Goal: Task Accomplishment & Management: Use online tool/utility

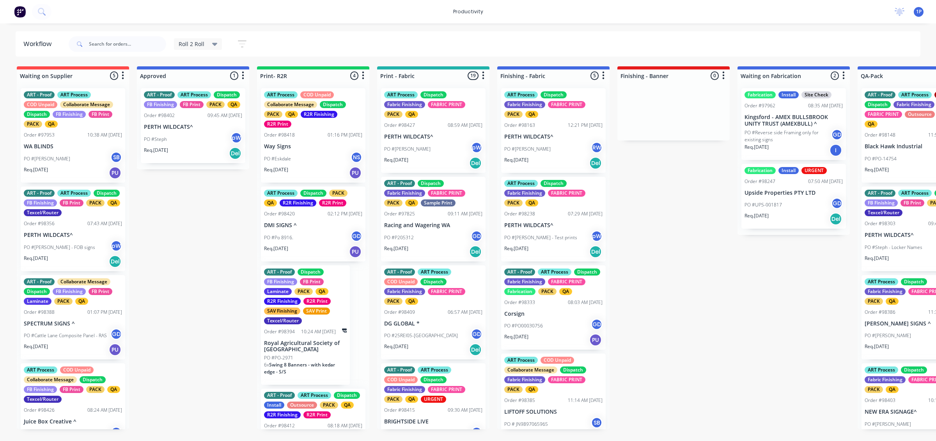
scroll to position [52, 0]
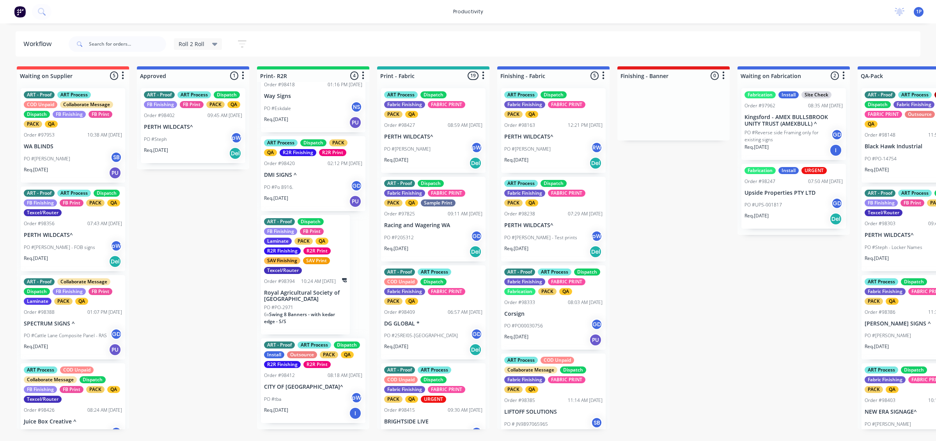
click at [315, 390] on p "CITY OF [GEOGRAPHIC_DATA]^" at bounding box center [313, 386] width 98 height 7
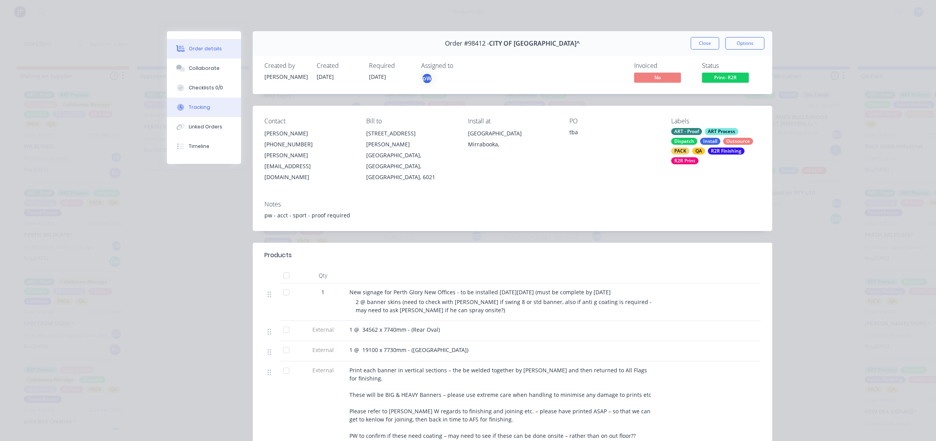
click at [201, 113] on button "Tracking" at bounding box center [204, 108] width 74 height 20
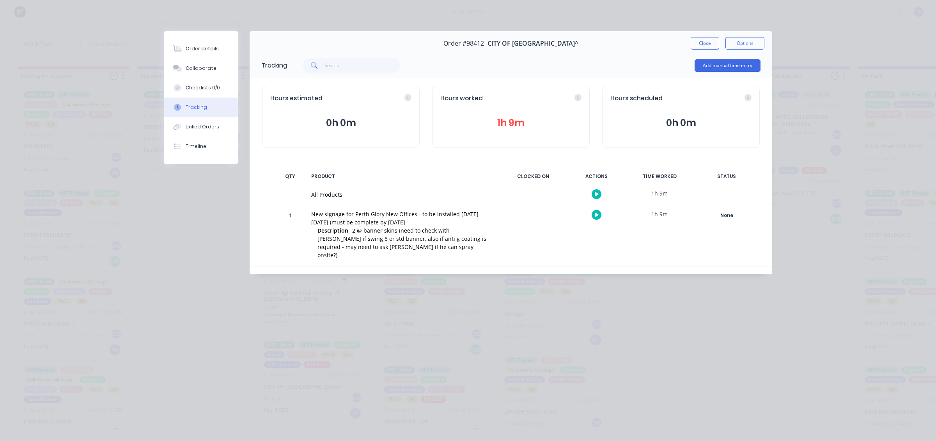
click at [596, 211] on button "button" at bounding box center [597, 215] width 10 height 10
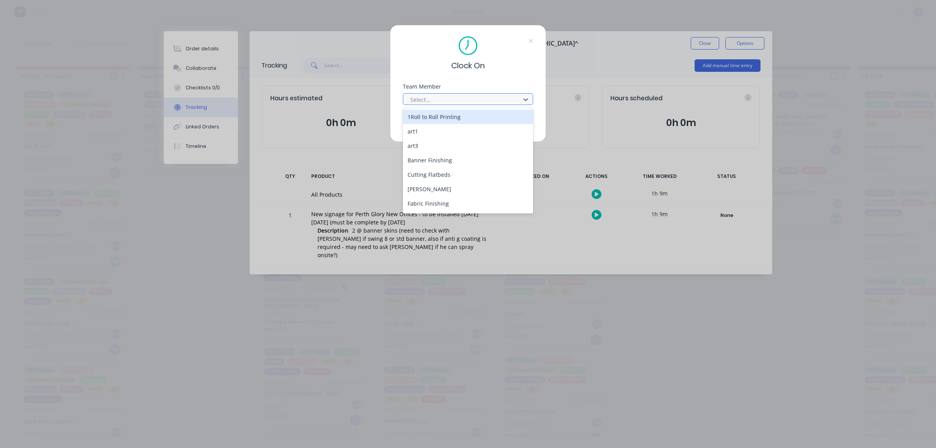
click at [449, 103] on div at bounding box center [463, 100] width 107 height 10
click at [449, 114] on div "1Roll to Roll Printing" at bounding box center [468, 117] width 130 height 14
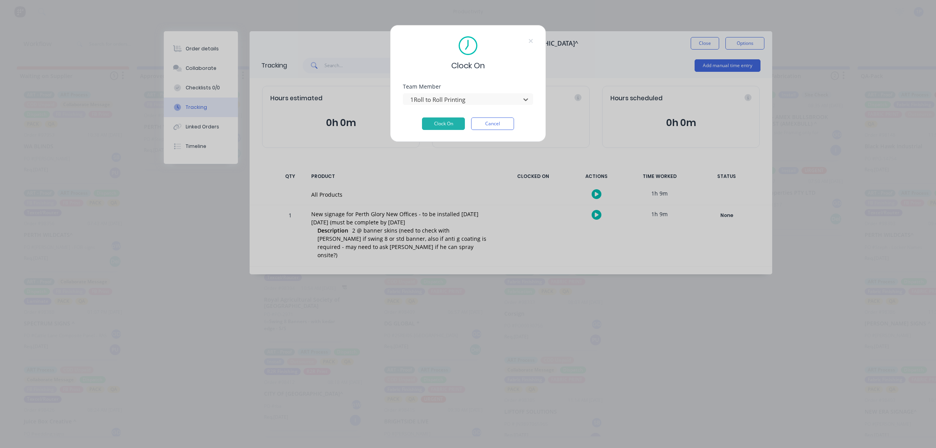
click at [481, 121] on button "Cancel" at bounding box center [492, 123] width 43 height 12
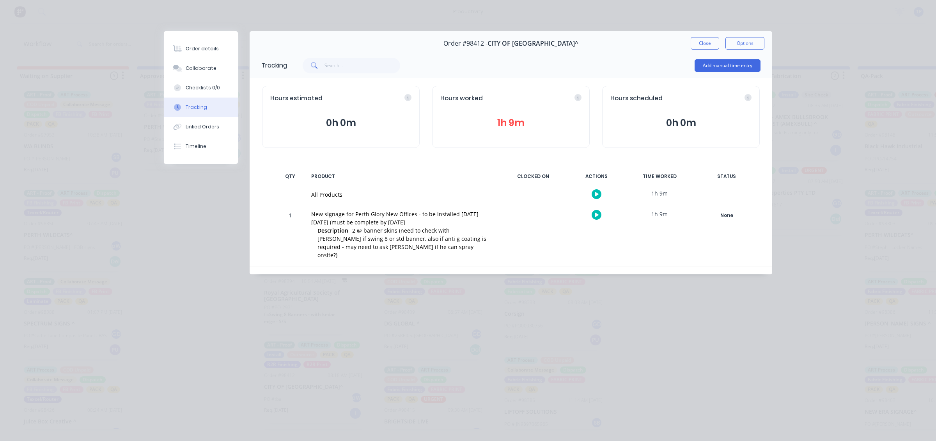
click at [596, 210] on button "button" at bounding box center [597, 215] width 10 height 10
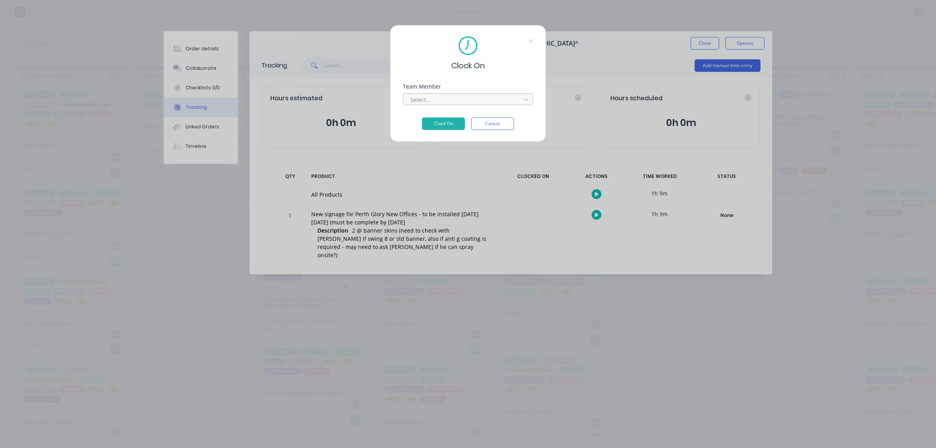
drag, startPoint x: 458, startPoint y: 99, endPoint x: 457, endPoint y: 104, distance: 5.1
click at [458, 99] on div at bounding box center [463, 100] width 107 height 10
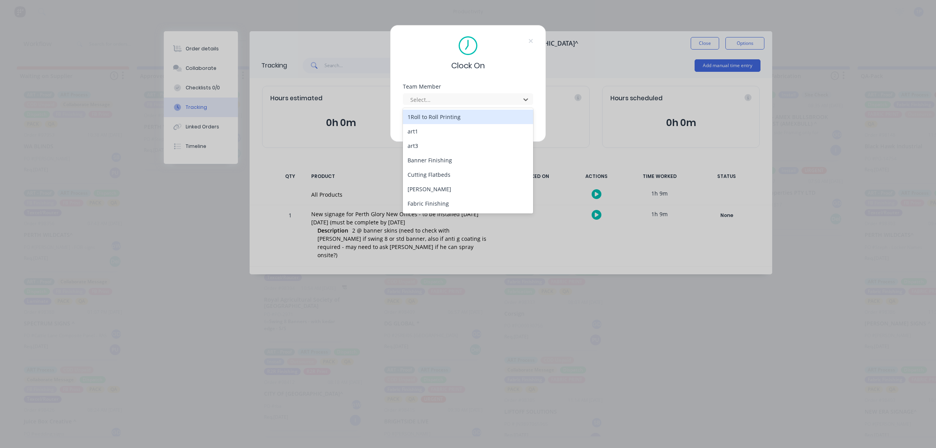
click at [452, 117] on div "1Roll to Roll Printing" at bounding box center [468, 117] width 130 height 14
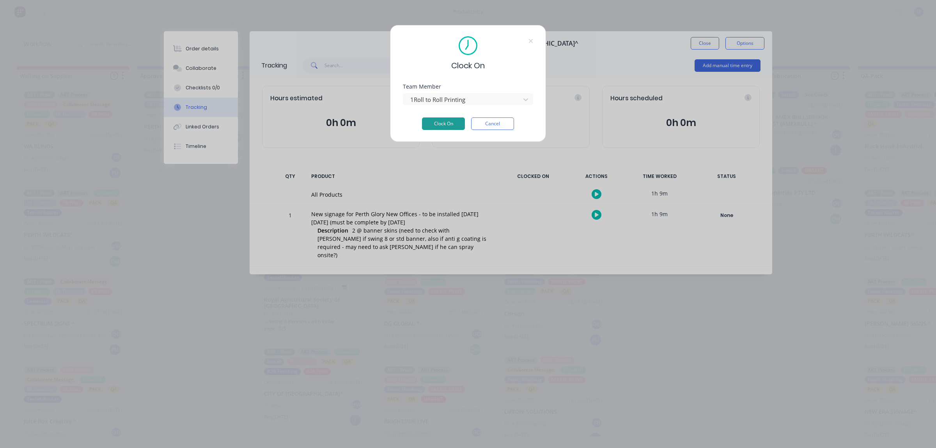
click at [450, 120] on button "Clock On" at bounding box center [443, 123] width 43 height 12
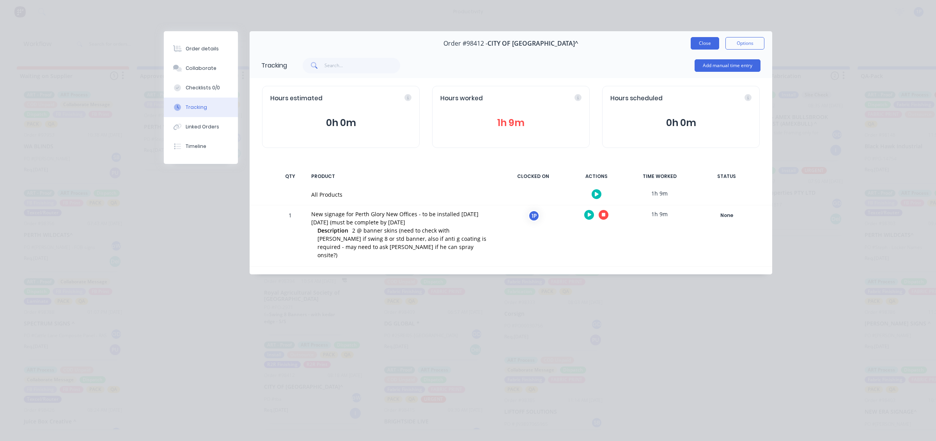
click at [703, 40] on button "Close" at bounding box center [705, 43] width 28 height 12
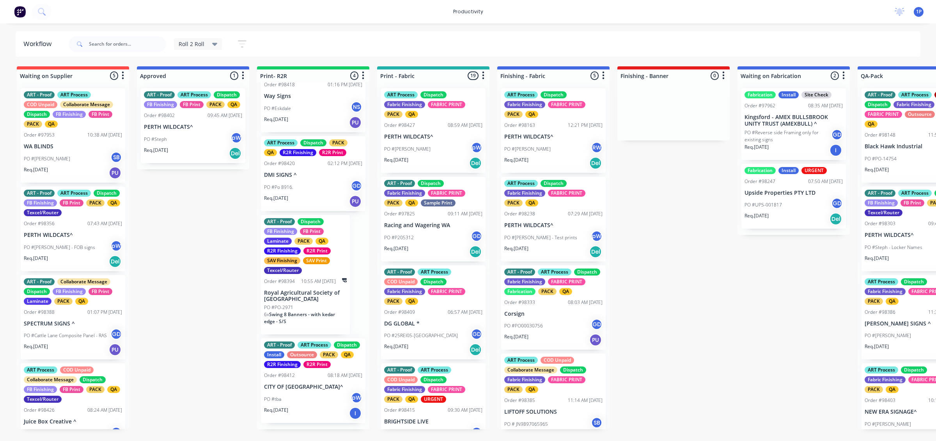
click at [298, 306] on div "PO #PO-2971" at bounding box center [305, 307] width 83 height 7
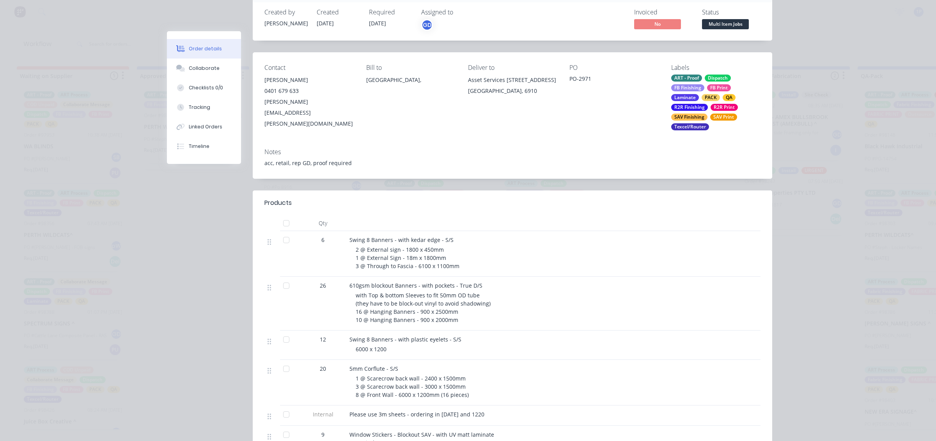
scroll to position [0, 0]
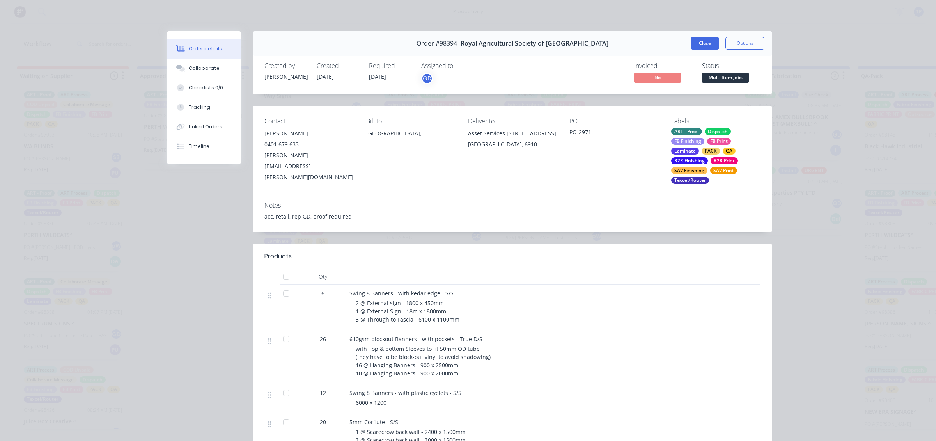
click at [697, 40] on button "Close" at bounding box center [705, 43] width 28 height 12
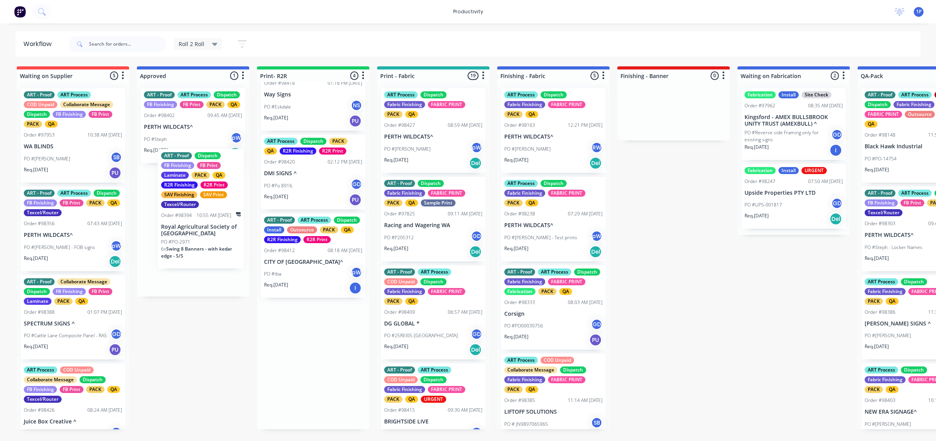
drag, startPoint x: 286, startPoint y: 313, endPoint x: 202, endPoint y: 235, distance: 114.8
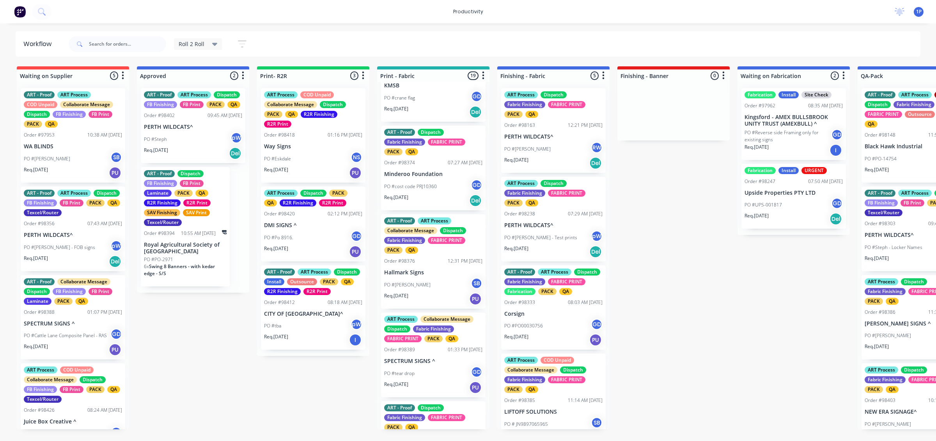
scroll to position [829, 0]
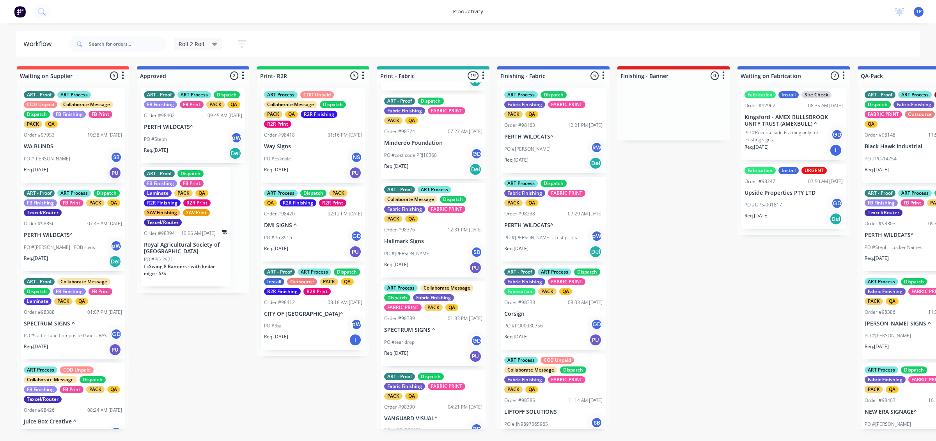
click at [449, 270] on div "Req. [DATE] PU" at bounding box center [433, 267] width 98 height 13
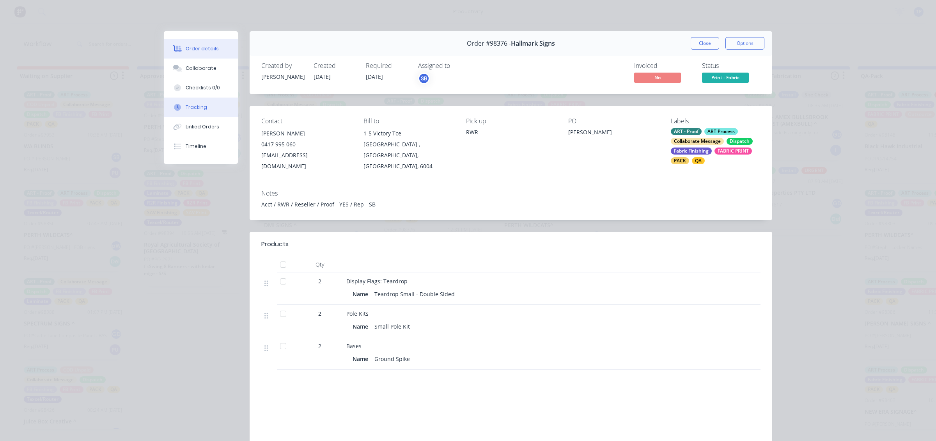
click at [212, 112] on button "Tracking" at bounding box center [201, 108] width 74 height 20
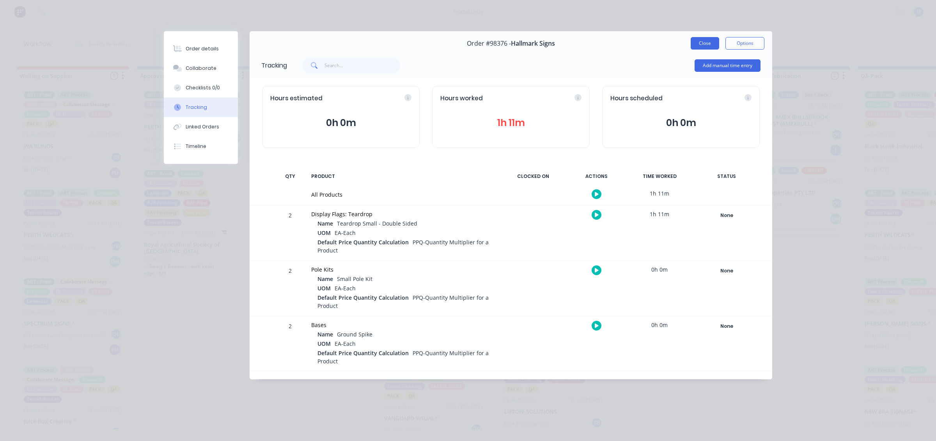
click at [696, 45] on button "Close" at bounding box center [705, 43] width 28 height 12
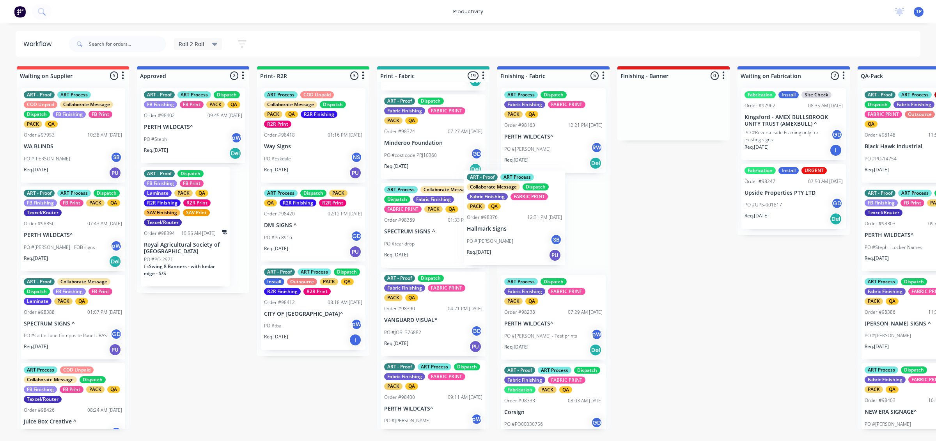
drag, startPoint x: 428, startPoint y: 258, endPoint x: 545, endPoint y: 225, distance: 121.8
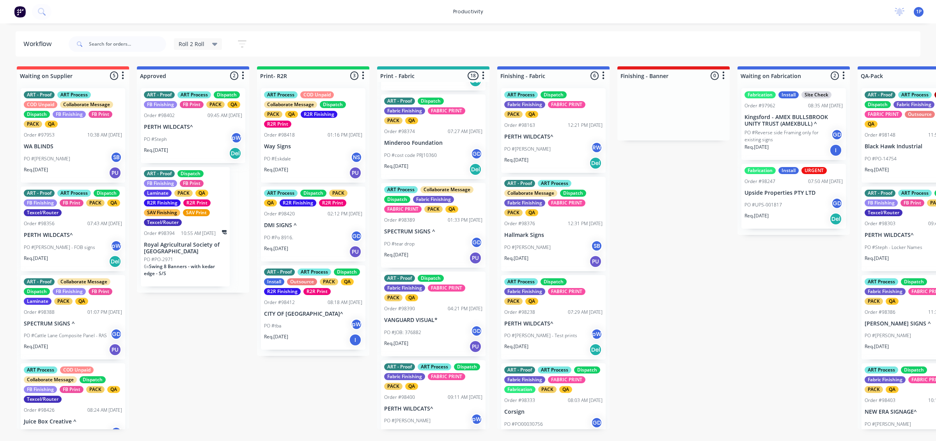
click at [428, 250] on div "PO #tear drop GD" at bounding box center [433, 243] width 98 height 15
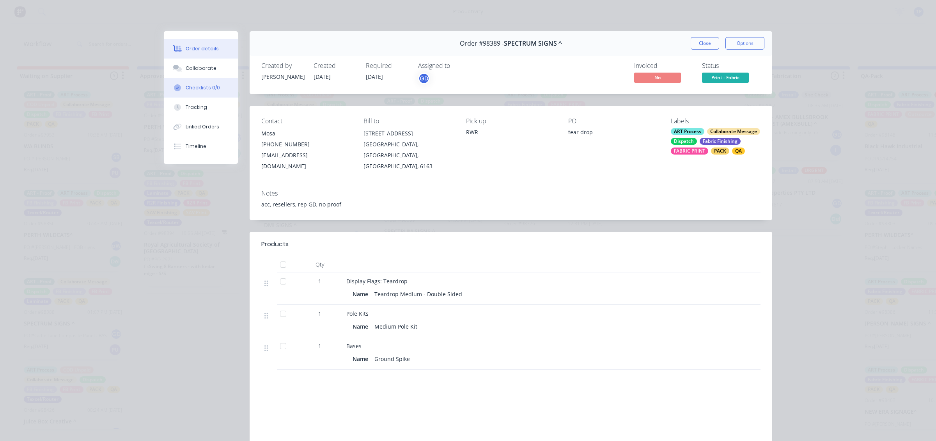
click at [190, 78] on button "Checklists 0/0" at bounding box center [201, 88] width 74 height 20
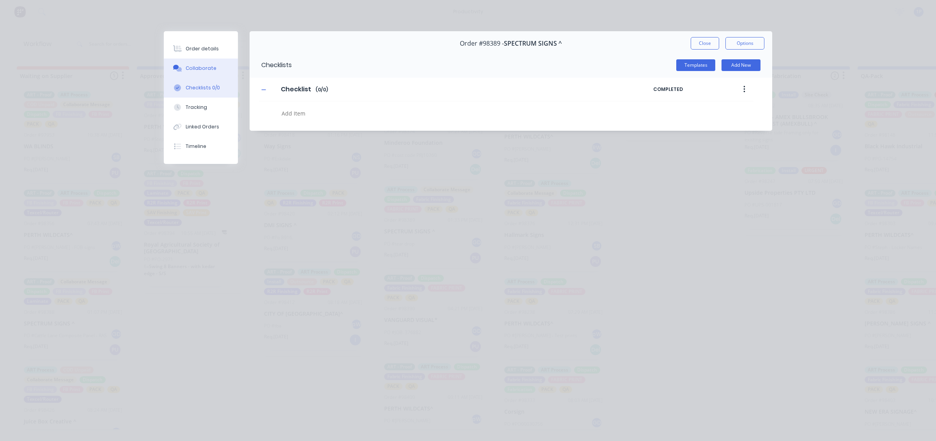
click at [198, 69] on div "Collaborate" at bounding box center [201, 68] width 31 height 7
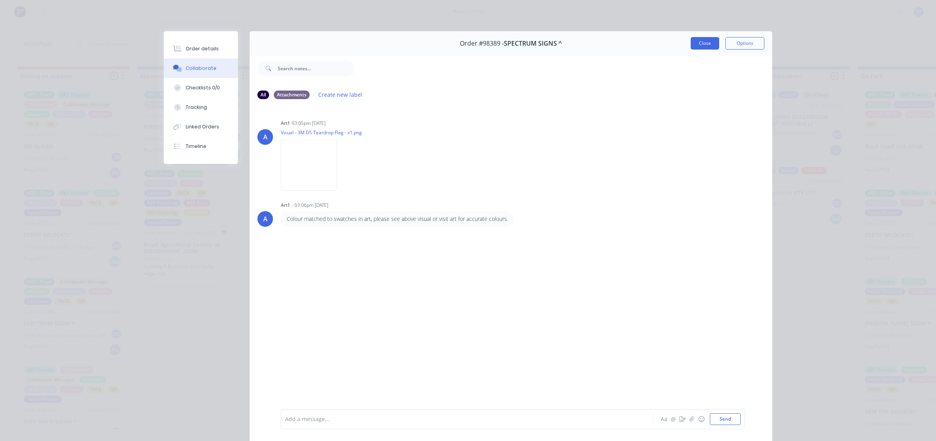
click at [708, 38] on button "Close" at bounding box center [705, 43] width 28 height 12
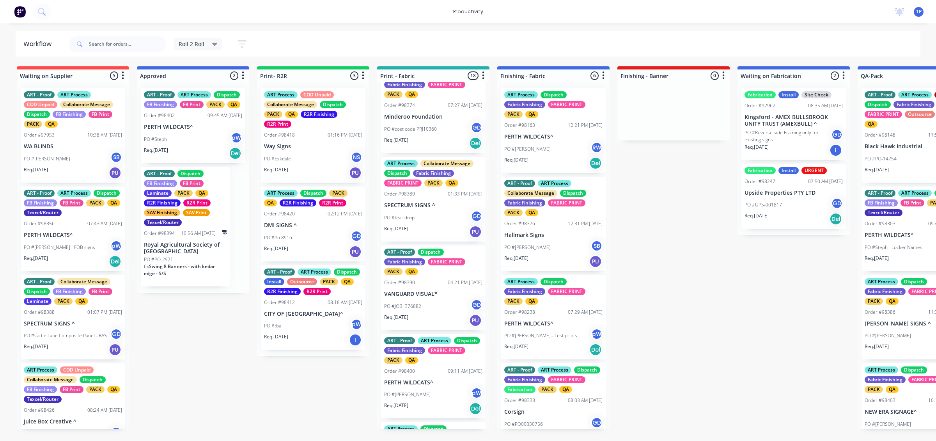
scroll to position [878, 0]
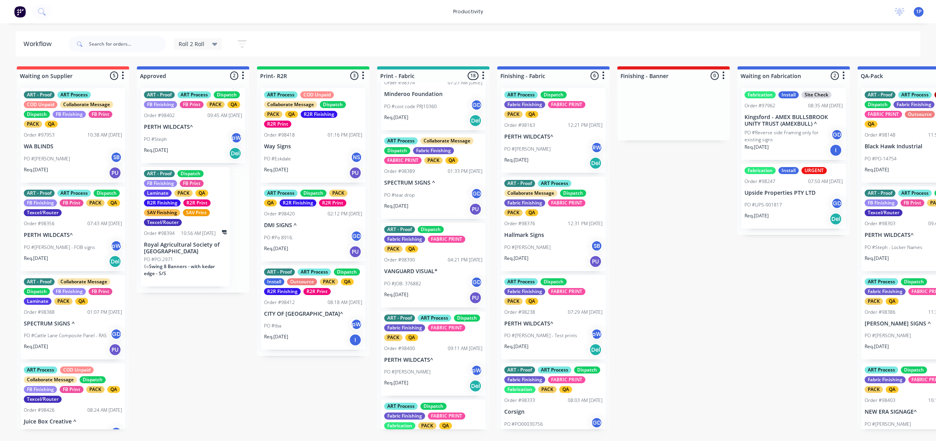
click at [440, 275] on p "VANGUARD VISUAL*" at bounding box center [433, 271] width 98 height 7
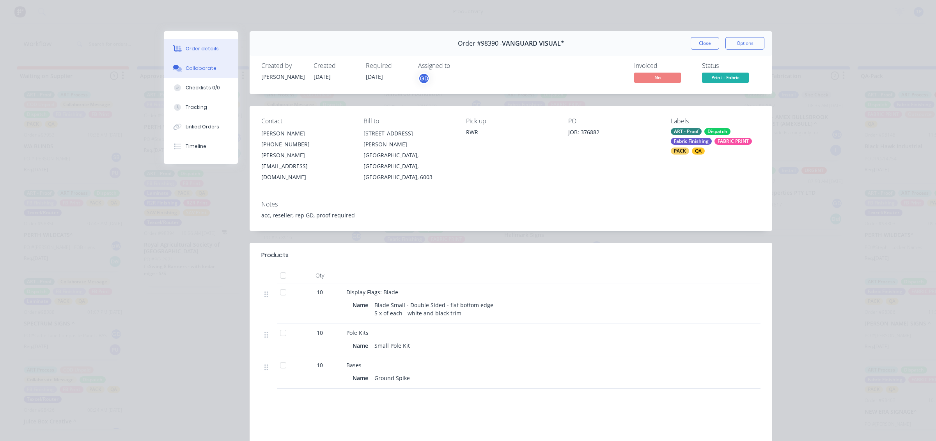
click at [212, 68] on button "Collaborate" at bounding box center [201, 69] width 74 height 20
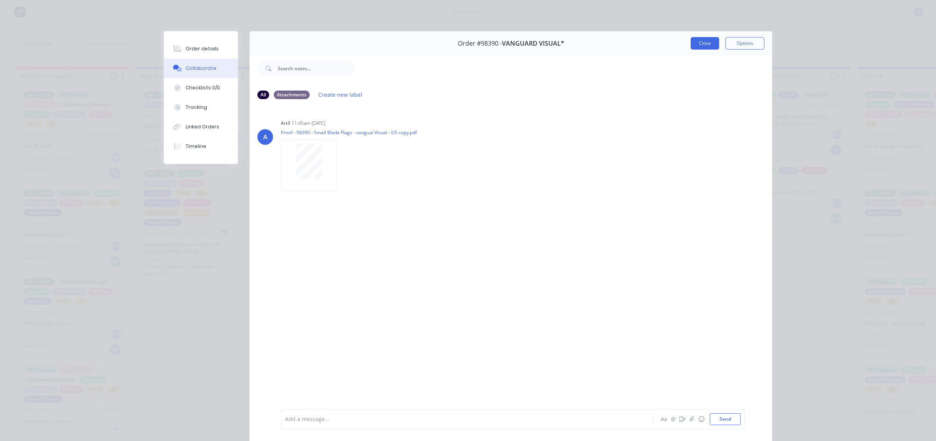
click at [703, 42] on button "Close" at bounding box center [705, 43] width 28 height 12
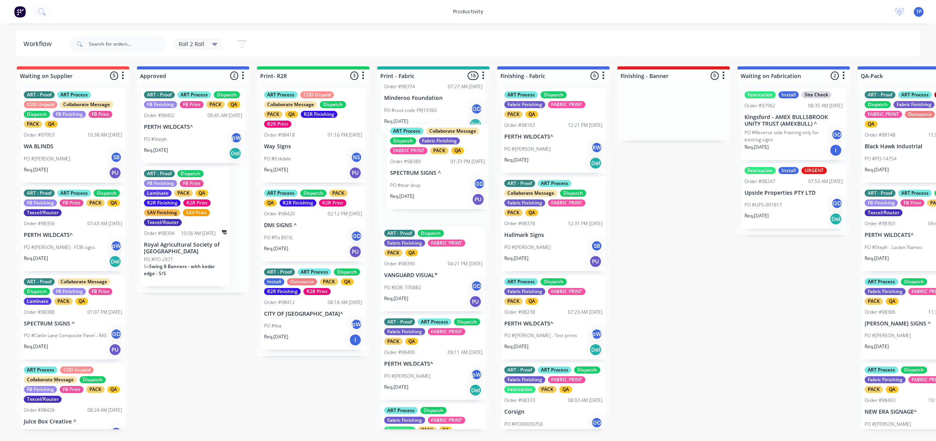
drag, startPoint x: 443, startPoint y: 198, endPoint x: 452, endPoint y: 176, distance: 23.3
click at [452, 178] on div "ART Process Dispatch Fabric Finishing FABRIC PRINT PACK QA Order #98427 08:59 A…" at bounding box center [433, 255] width 112 height 347
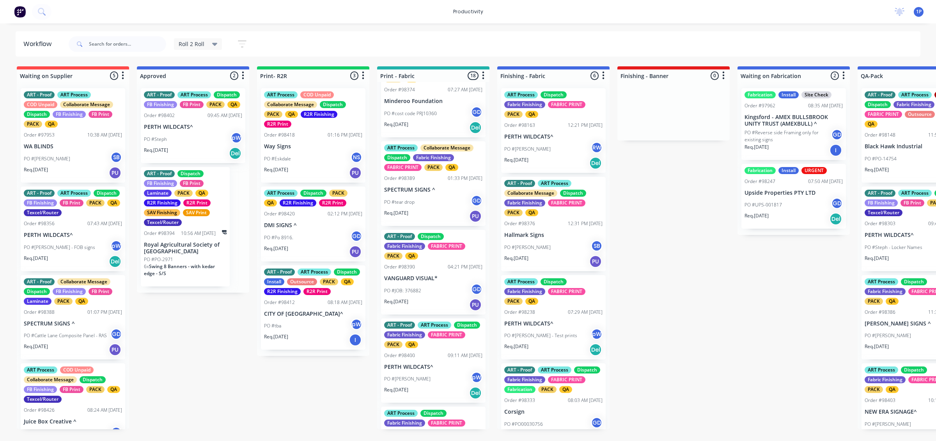
click at [428, 280] on div "ART - Proof Dispatch Fabric Finishing FABRIC PRINT PACK QA Order #98390 04:21 P…" at bounding box center [433, 272] width 105 height 85
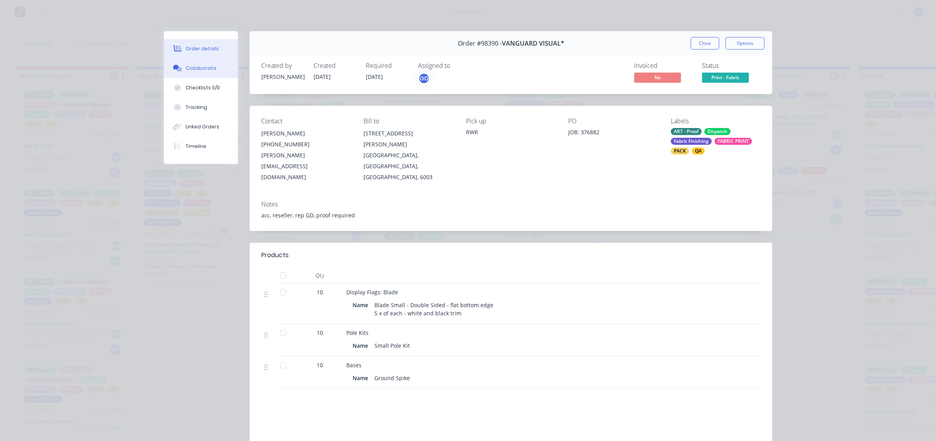
click at [174, 65] on icon at bounding box center [177, 68] width 9 height 7
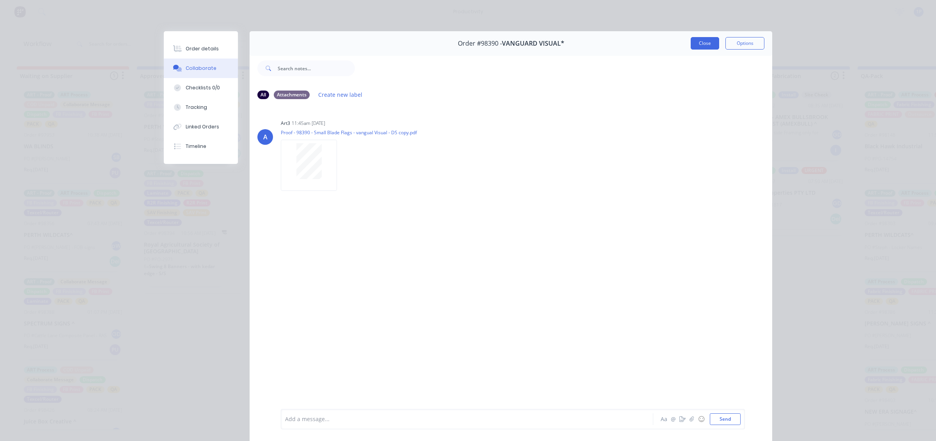
click at [691, 47] on button "Close" at bounding box center [705, 43] width 28 height 12
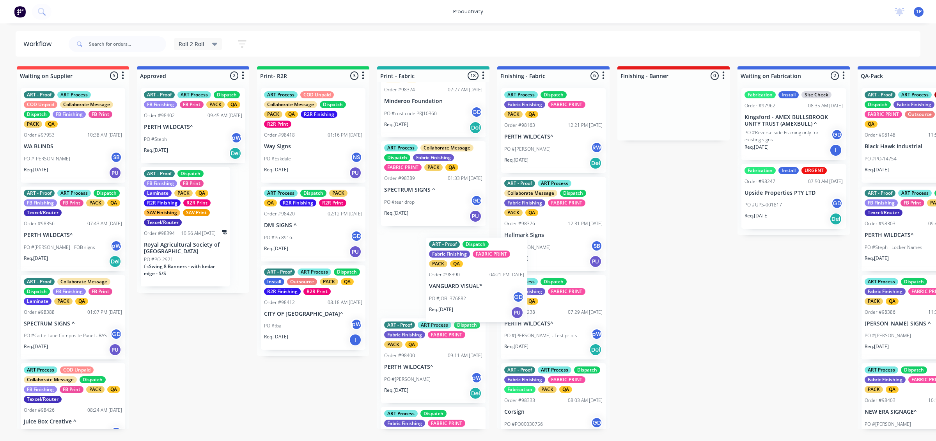
drag, startPoint x: 472, startPoint y: 282, endPoint x: 537, endPoint y: 261, distance: 67.6
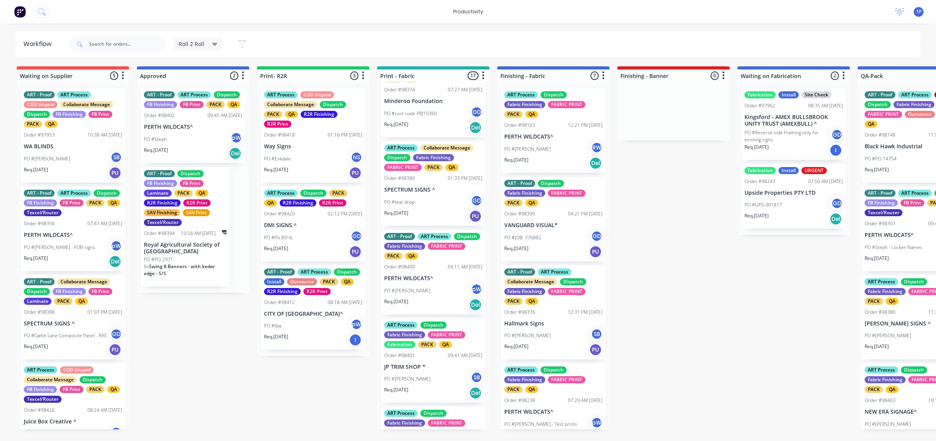
click at [447, 305] on div "ART - Proof ART Process Dispatch Fabric Finishing FABRIC PRINT PACK QA Order #9…" at bounding box center [433, 272] width 105 height 85
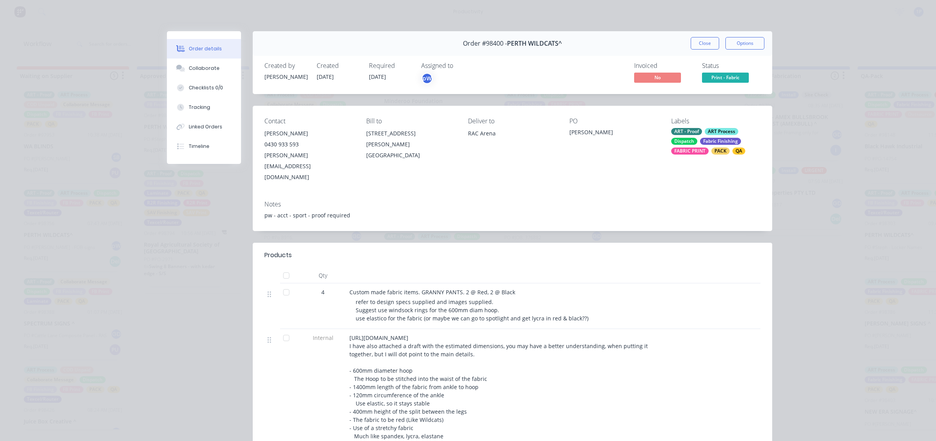
drag, startPoint x: 696, startPoint y: 53, endPoint x: 699, endPoint y: 50, distance: 5.2
click at [699, 50] on div "Order #98400 - PERTH WILDCATS^ Close Options" at bounding box center [513, 43] width 520 height 25
click at [684, 51] on div "Order #98400 - PERTH WILDCATS^ Close Options" at bounding box center [513, 43] width 520 height 25
click at [699, 40] on button "Close" at bounding box center [705, 43] width 28 height 12
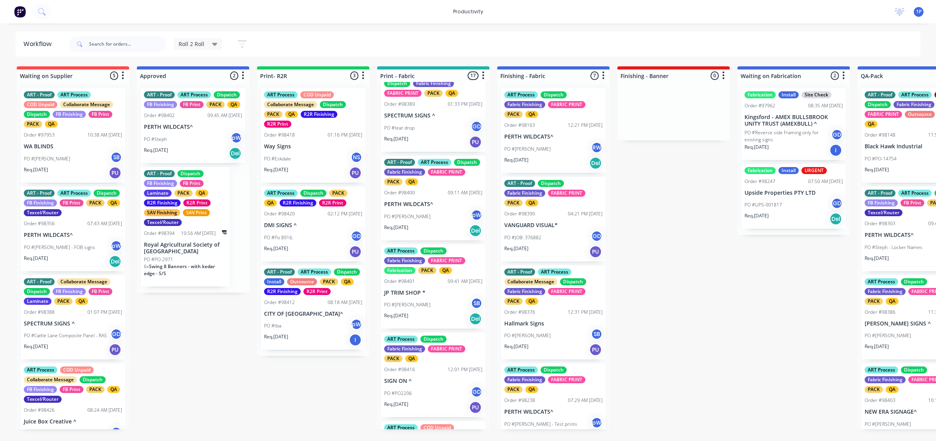
scroll to position [968, 0]
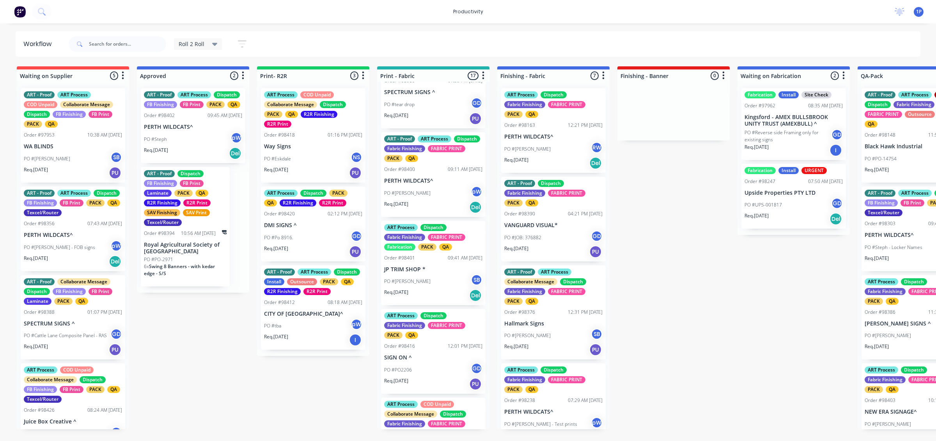
click at [431, 289] on div "PO #Sharon SB" at bounding box center [433, 281] width 98 height 15
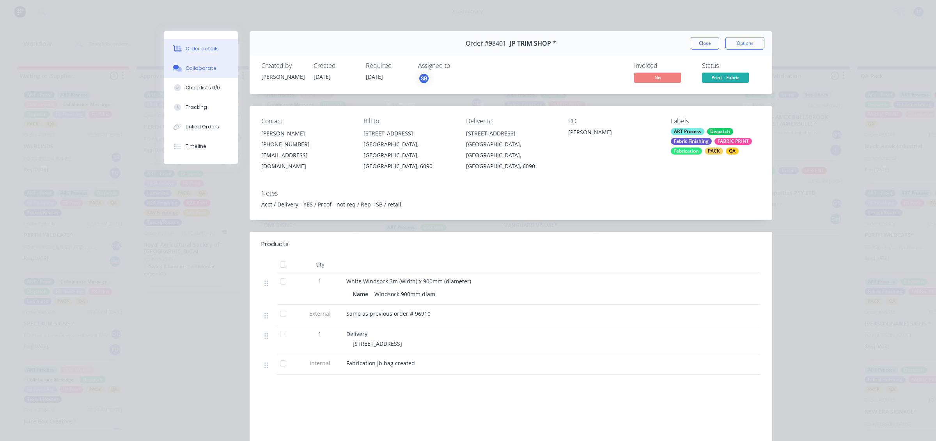
click at [206, 69] on div "Collaborate" at bounding box center [201, 68] width 31 height 7
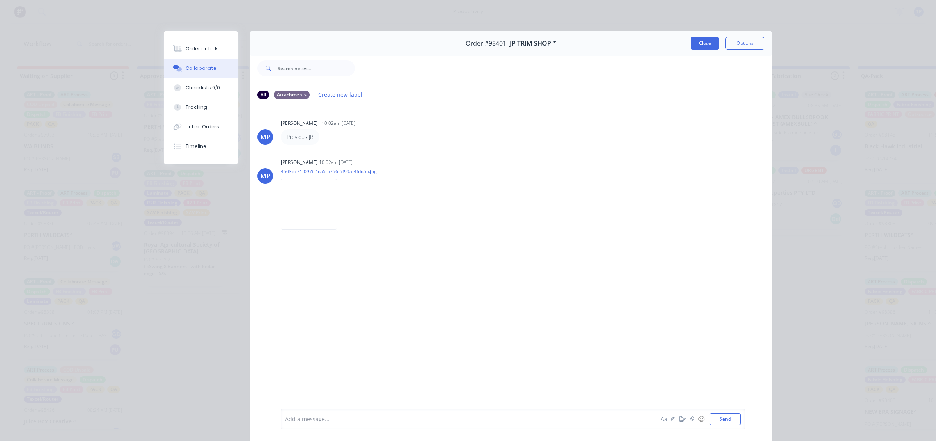
click at [701, 41] on button "Close" at bounding box center [705, 43] width 28 height 12
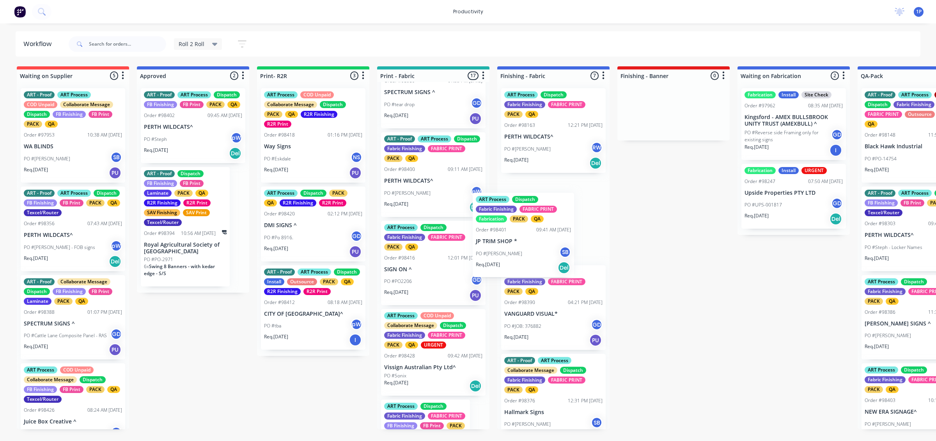
drag, startPoint x: 437, startPoint y: 305, endPoint x: 538, endPoint y: 266, distance: 108.4
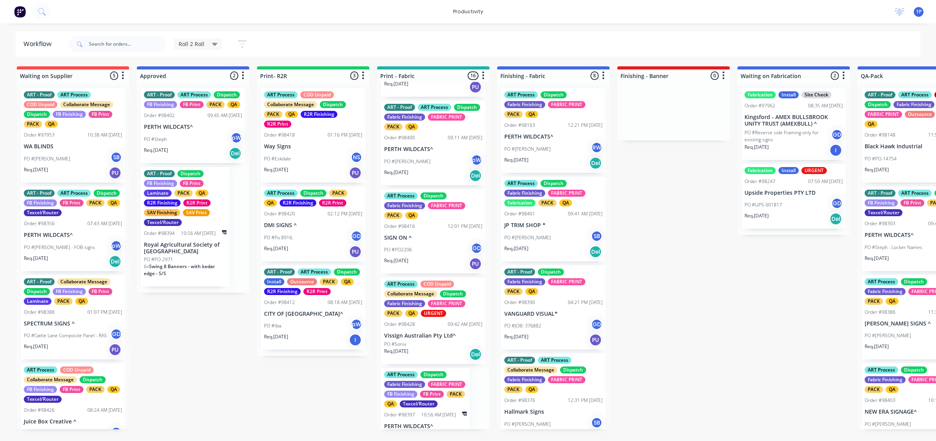
scroll to position [1017, 0]
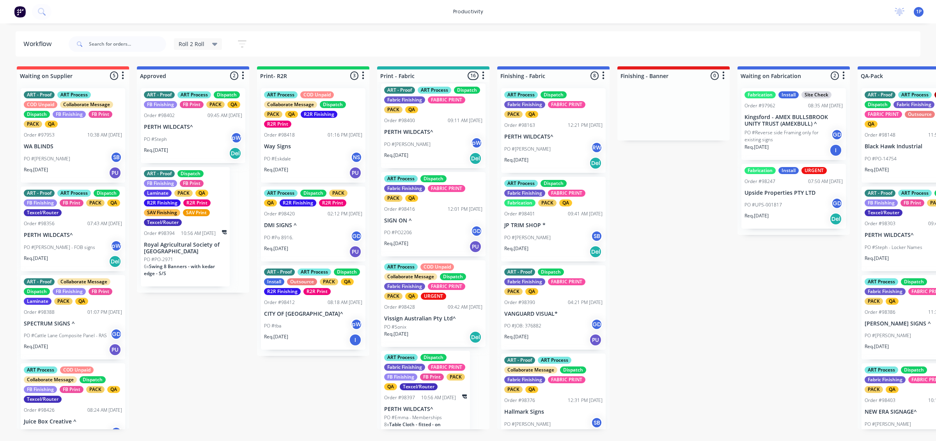
click at [437, 234] on div "PO #PO2206 GD" at bounding box center [433, 232] width 98 height 15
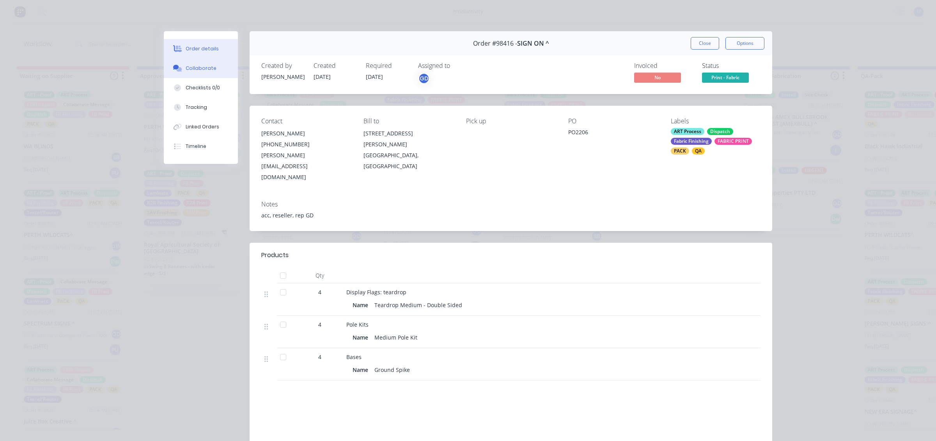
click at [203, 73] on button "Collaborate" at bounding box center [201, 69] width 74 height 20
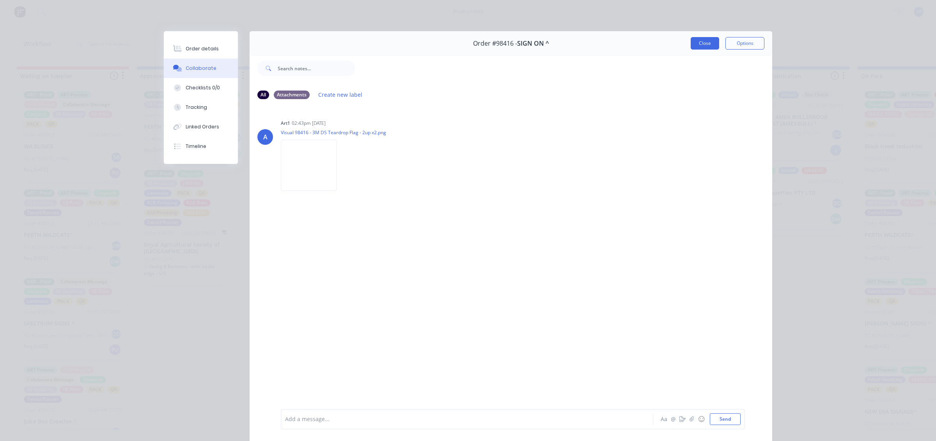
click at [711, 44] on button "Close" at bounding box center [705, 43] width 28 height 12
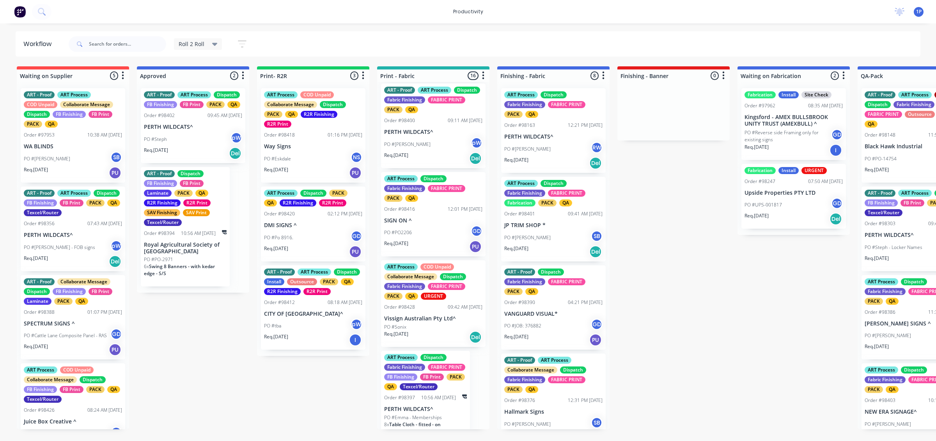
click at [440, 330] on div "PO #Sonix" at bounding box center [433, 326] width 98 height 7
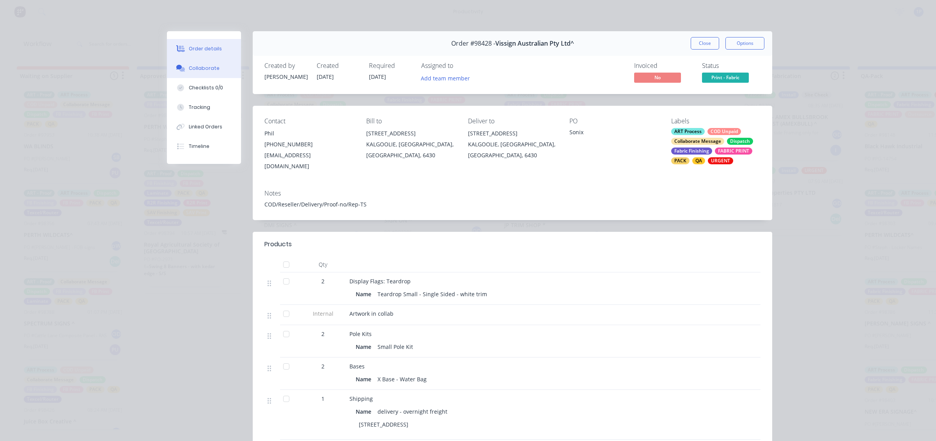
click at [194, 66] on div "Collaborate" at bounding box center [204, 68] width 31 height 7
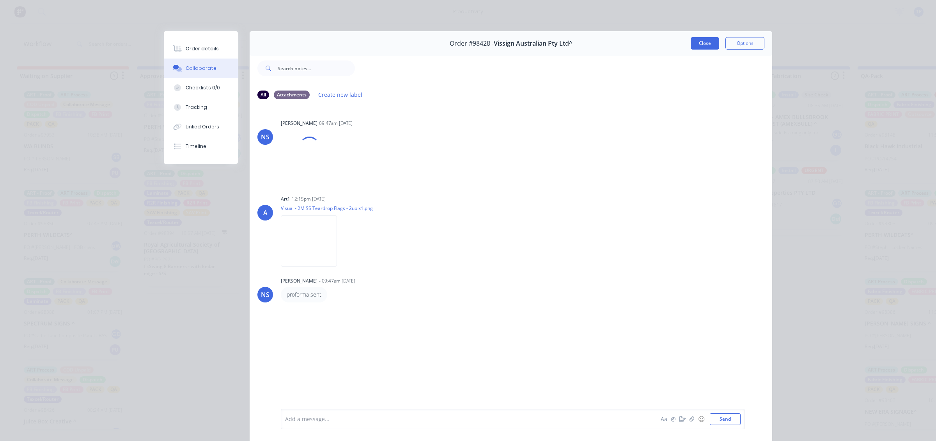
click at [701, 41] on button "Close" at bounding box center [705, 43] width 28 height 12
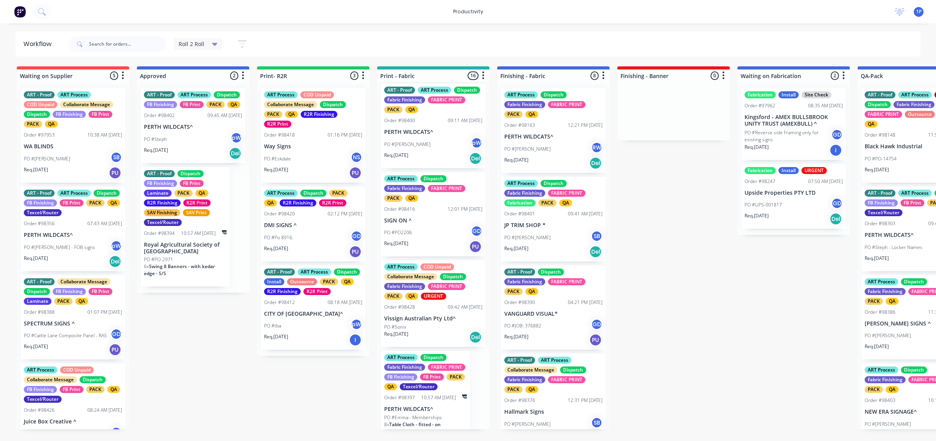
click at [408, 233] on div "PO #PO2206 GD" at bounding box center [433, 232] width 98 height 15
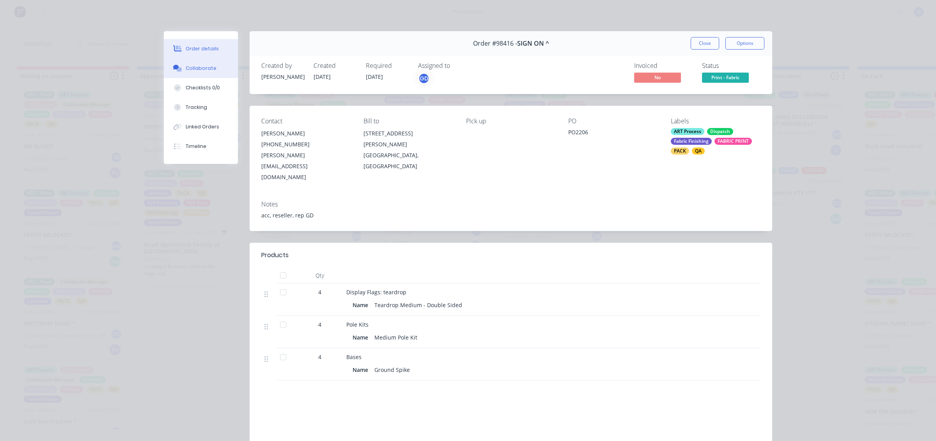
click at [192, 71] on div "Collaborate" at bounding box center [201, 68] width 31 height 7
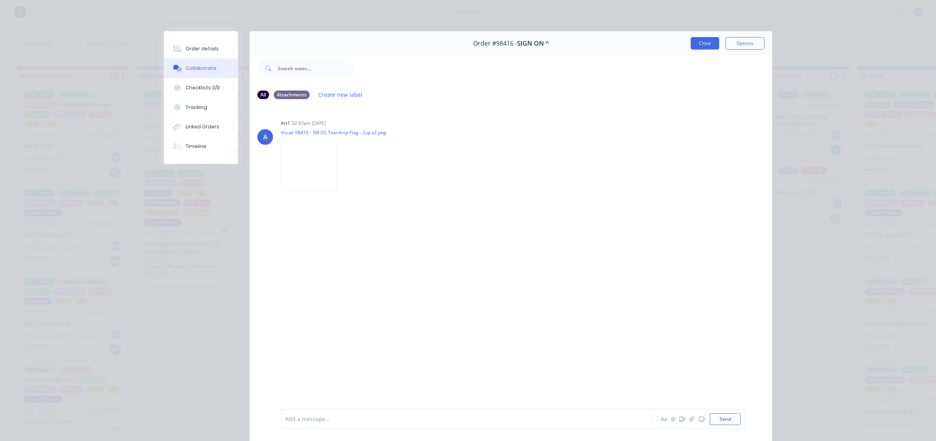
click at [691, 37] on button "Close" at bounding box center [705, 43] width 28 height 12
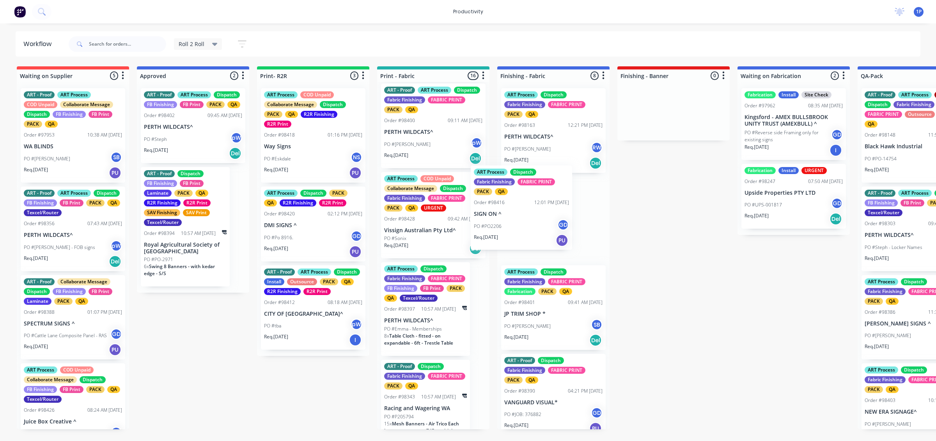
drag, startPoint x: 465, startPoint y: 252, endPoint x: 561, endPoint y: 237, distance: 96.4
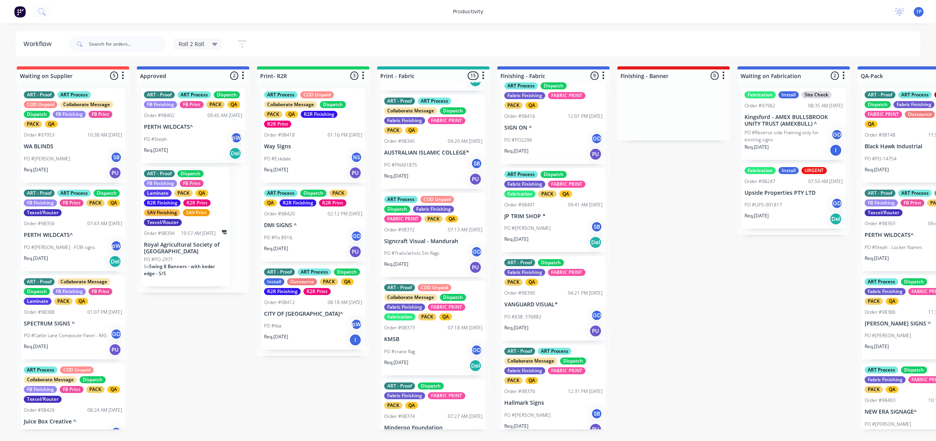
scroll to position [527, 0]
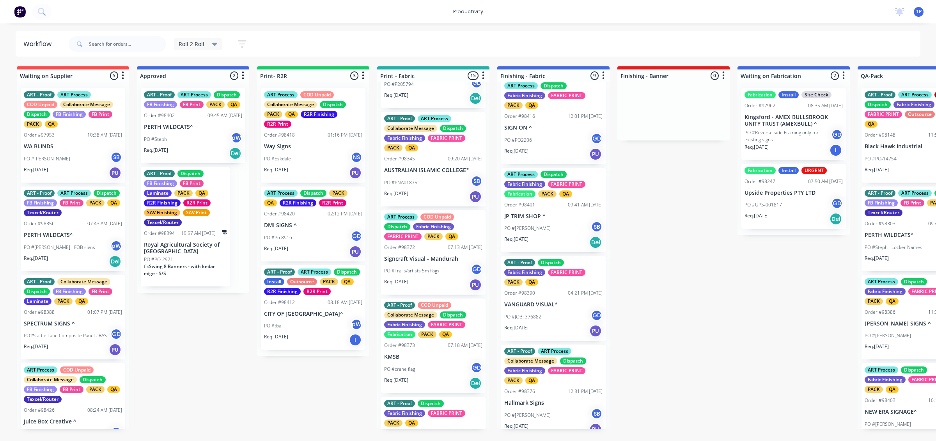
click at [450, 278] on div "PO #Trails/artists 5m flags GD" at bounding box center [433, 270] width 98 height 15
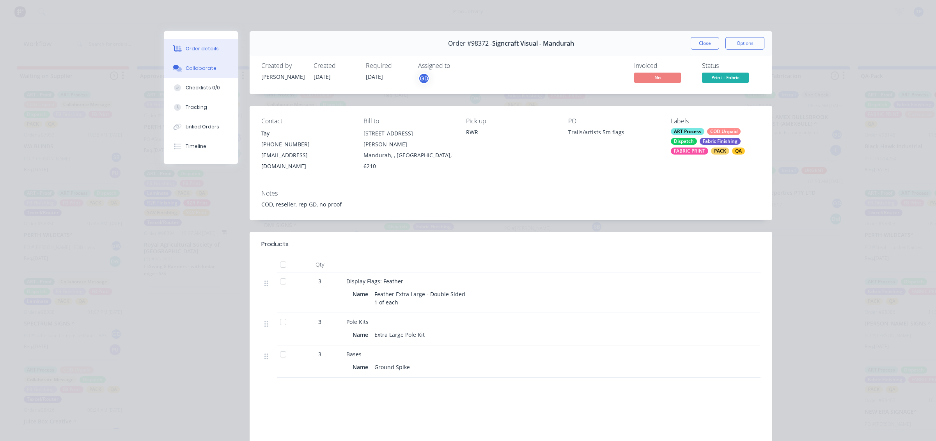
click at [186, 67] on div "Collaborate" at bounding box center [201, 68] width 31 height 7
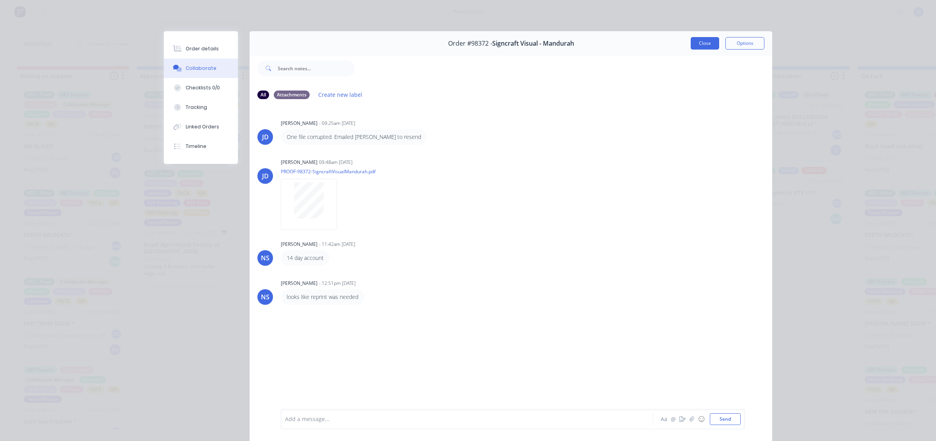
click at [707, 48] on button "Close" at bounding box center [705, 43] width 28 height 12
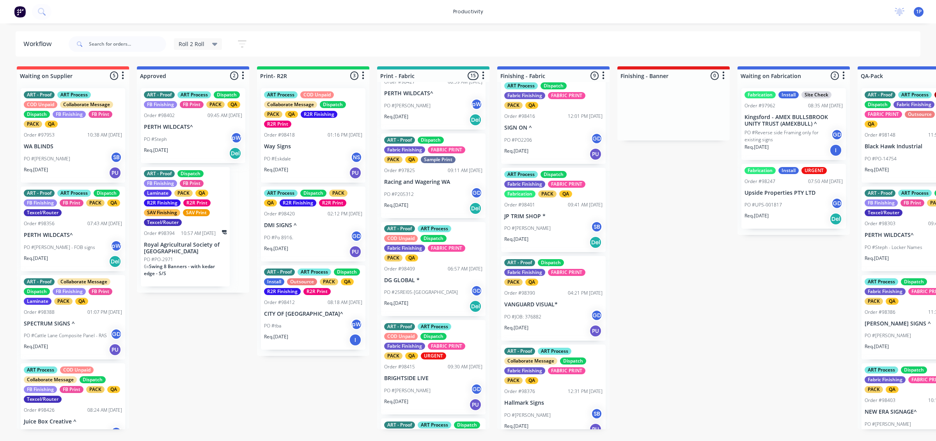
scroll to position [39, 0]
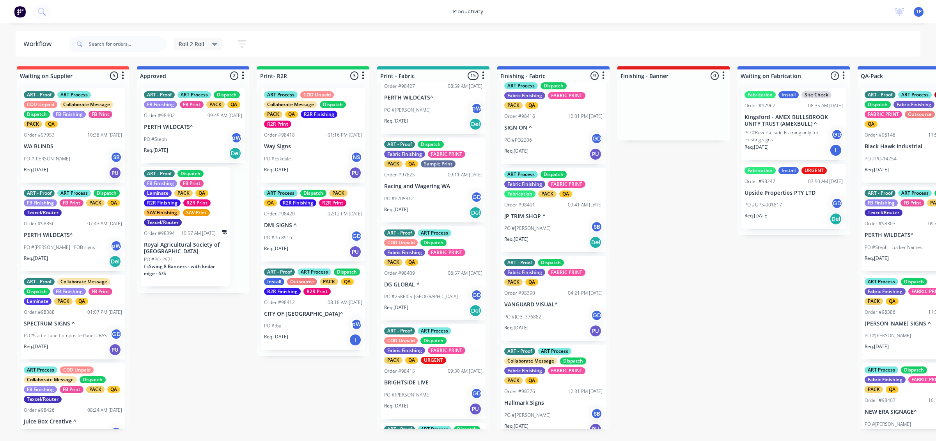
click at [449, 385] on p "BRIGHTSIDE LIVE" at bounding box center [433, 382] width 98 height 7
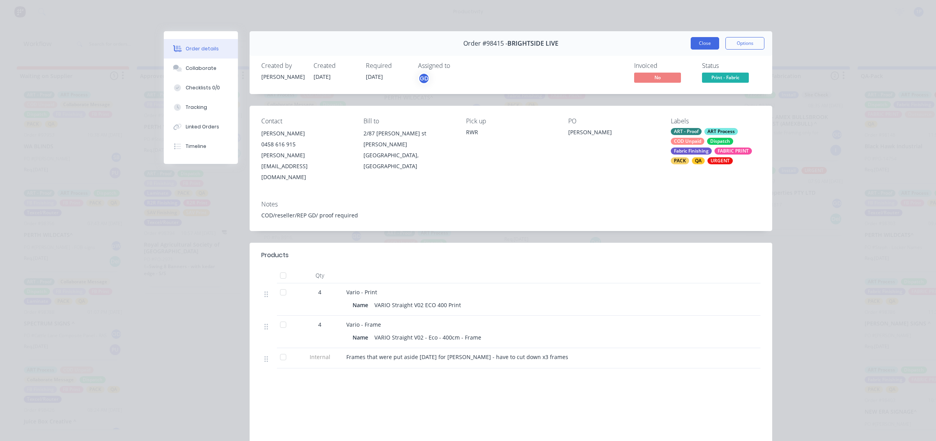
click at [707, 45] on button "Close" at bounding box center [705, 43] width 28 height 12
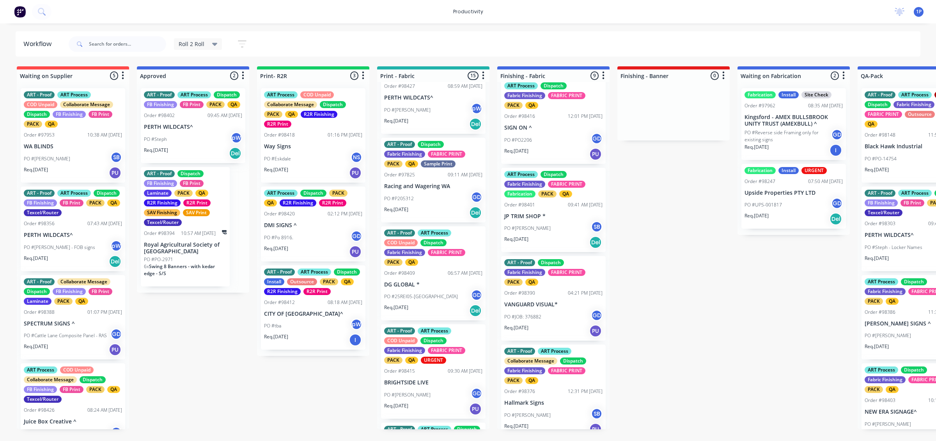
click at [449, 299] on div "PO #25REI05-WA GD" at bounding box center [433, 296] width 98 height 15
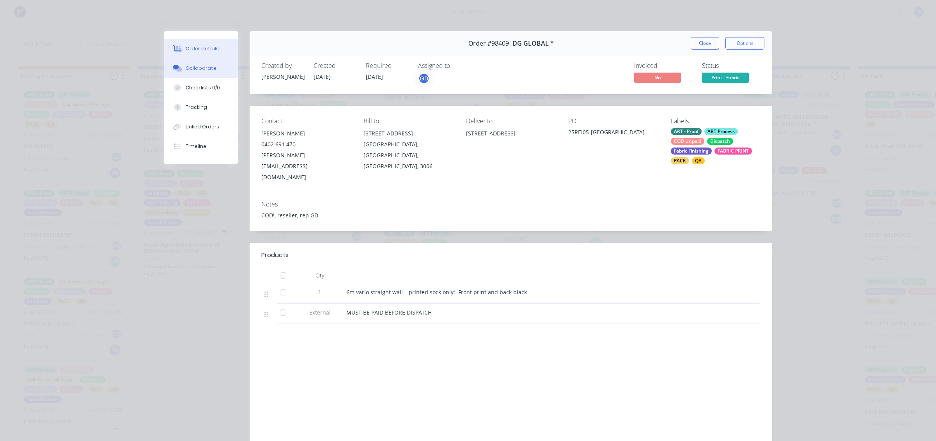
click at [201, 60] on button "Collaborate" at bounding box center [201, 69] width 74 height 20
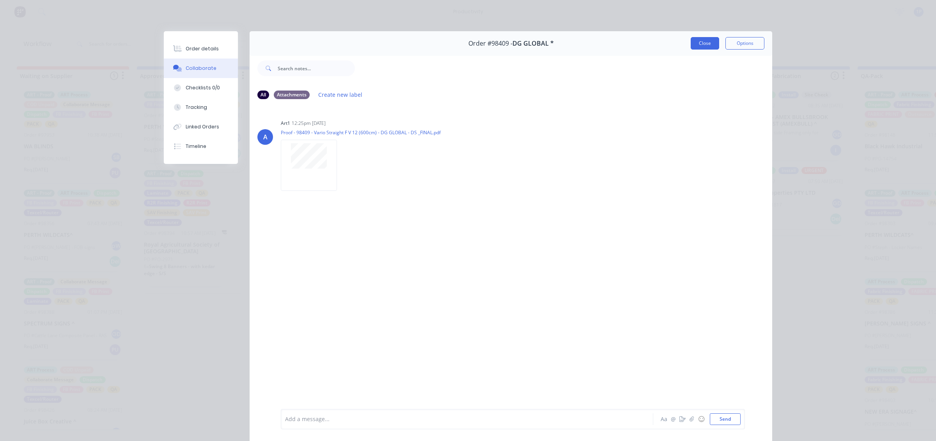
click at [709, 41] on button "Close" at bounding box center [705, 43] width 28 height 12
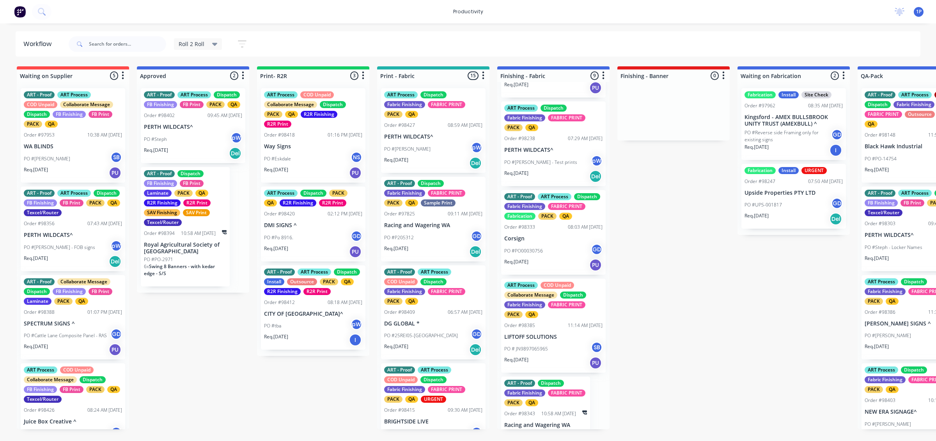
scroll to position [471, 0]
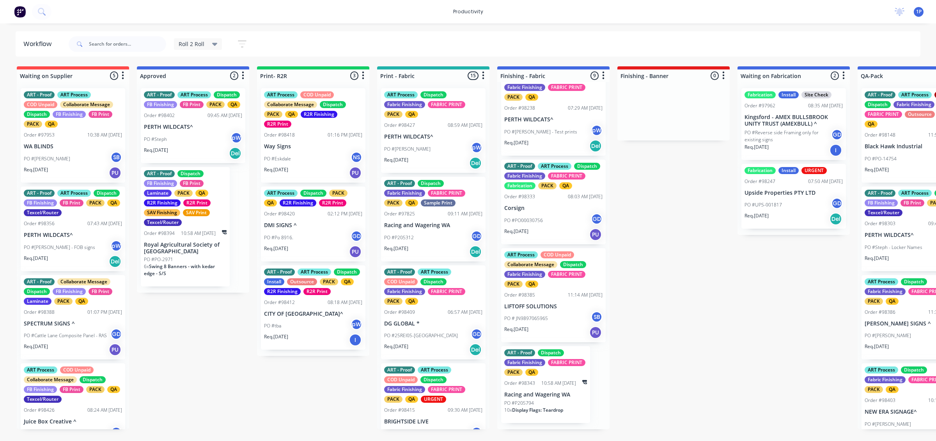
click at [557, 197] on div "ART - Proof ART Process Dispatch Fabric Finishing FABRIC PRINT Fabrication PACK…" at bounding box center [553, 202] width 105 height 85
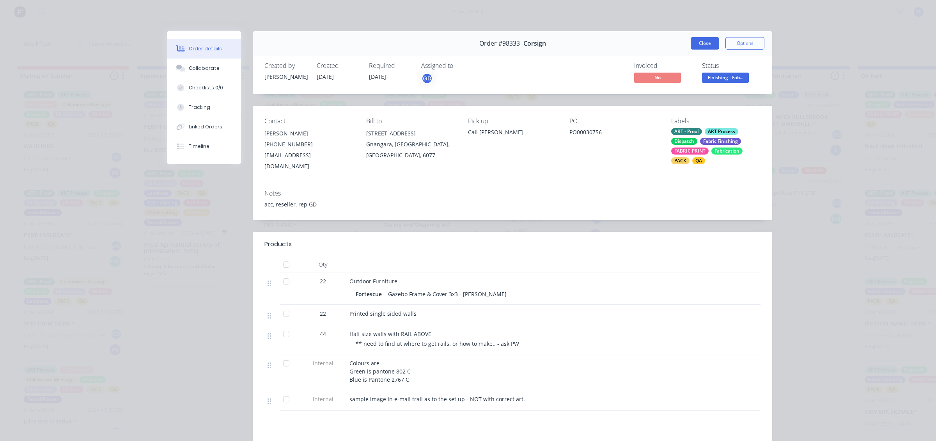
click at [704, 44] on button "Close" at bounding box center [705, 43] width 28 height 12
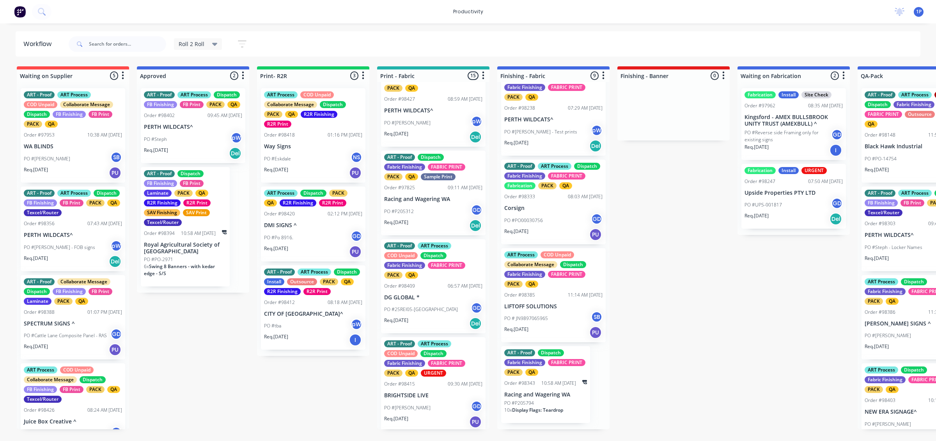
scroll to position [98, 0]
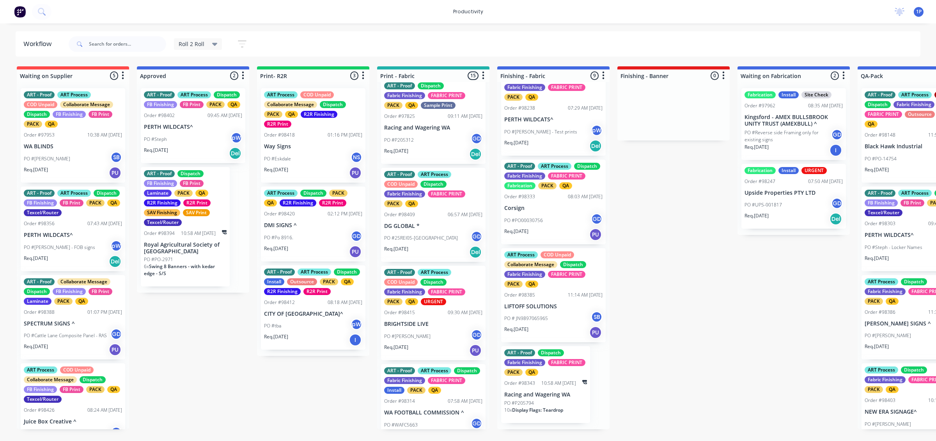
click at [199, 145] on div "PO #Steph pW" at bounding box center [193, 139] width 98 height 15
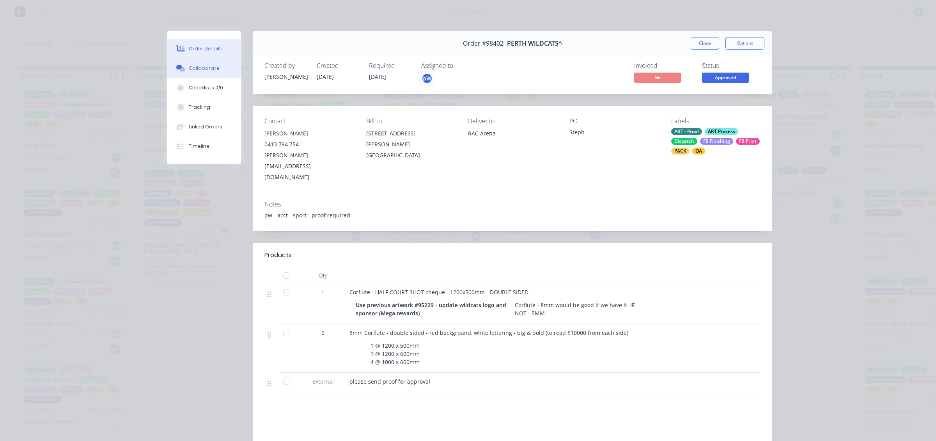
click at [193, 65] on div "Collaborate" at bounding box center [204, 68] width 31 height 7
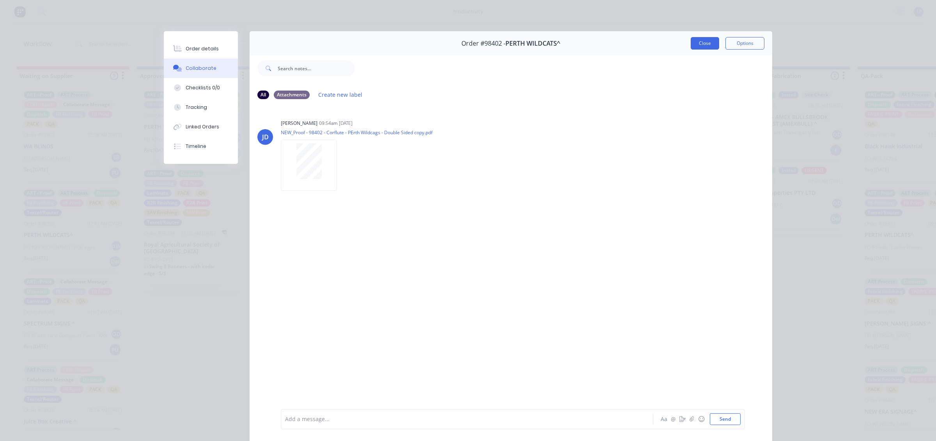
click at [709, 49] on button "Close" at bounding box center [705, 43] width 28 height 12
